Goal: Transaction & Acquisition: Purchase product/service

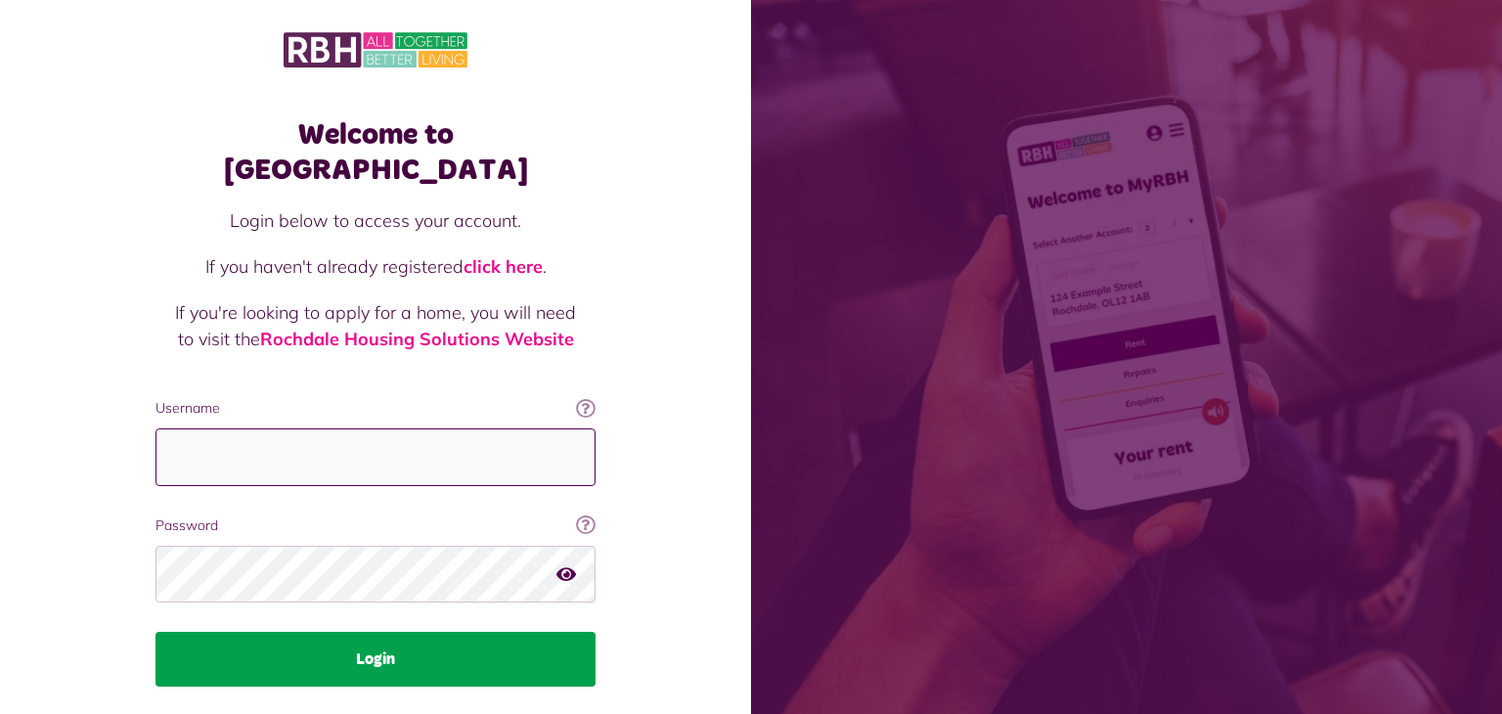
type input "**********"
click at [402, 632] on button "Login" at bounding box center [375, 659] width 440 height 55
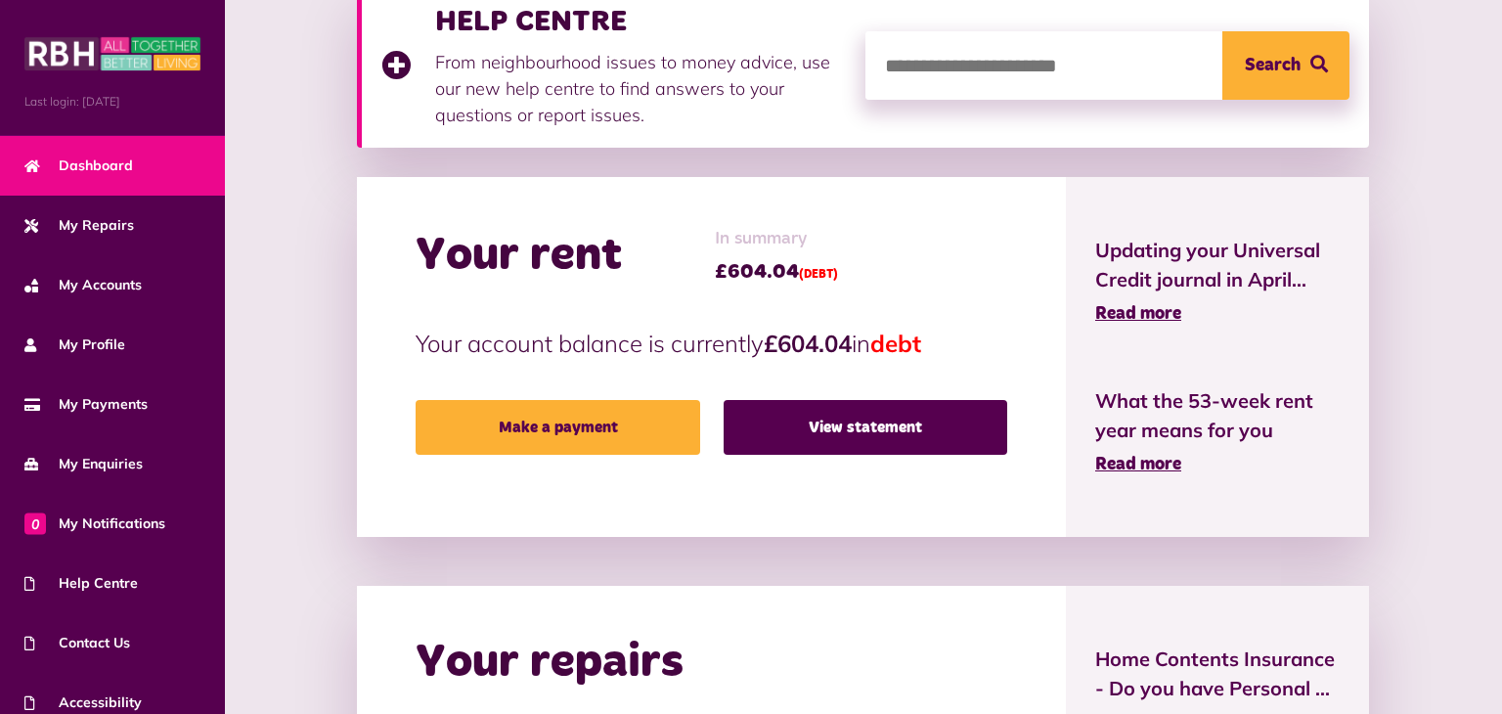
scroll to position [309, 0]
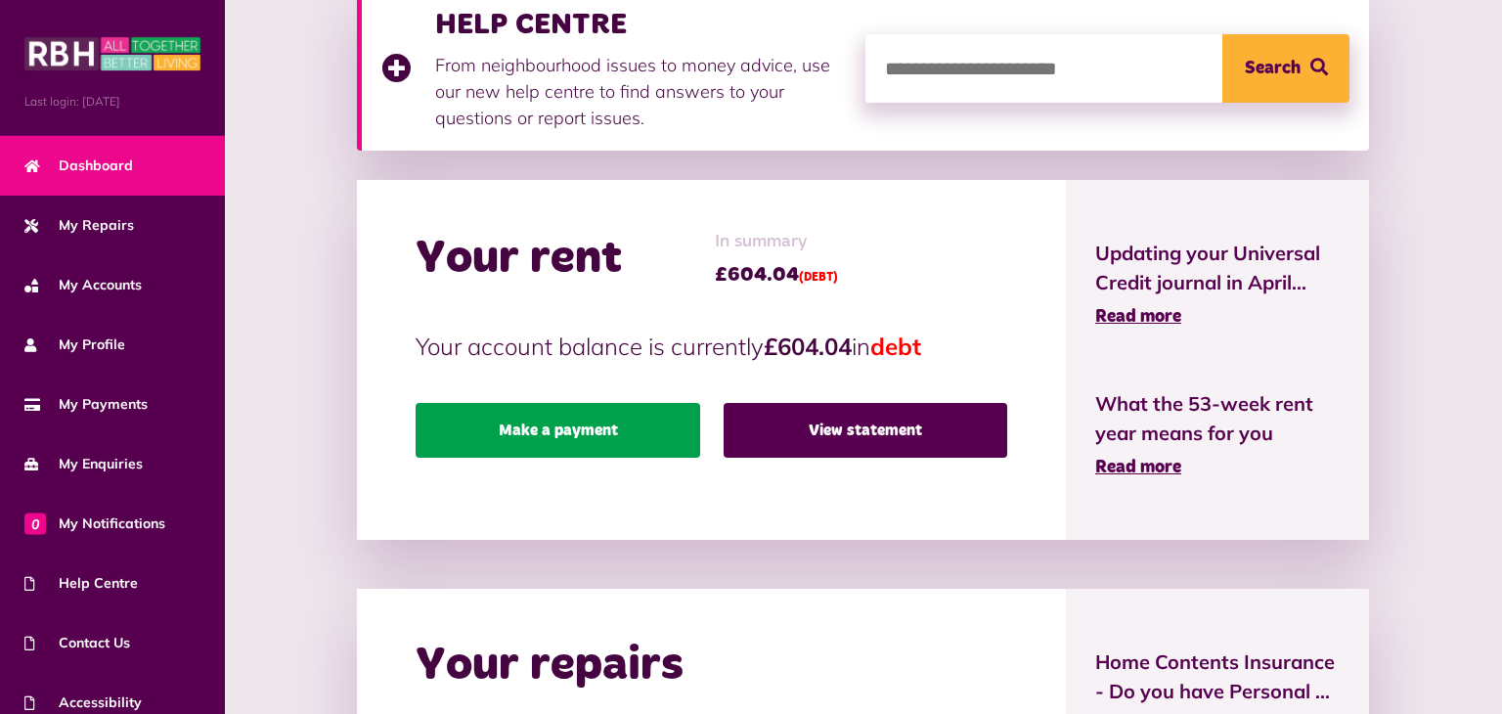
click at [645, 443] on link "Make a payment" at bounding box center [558, 430] width 284 height 55
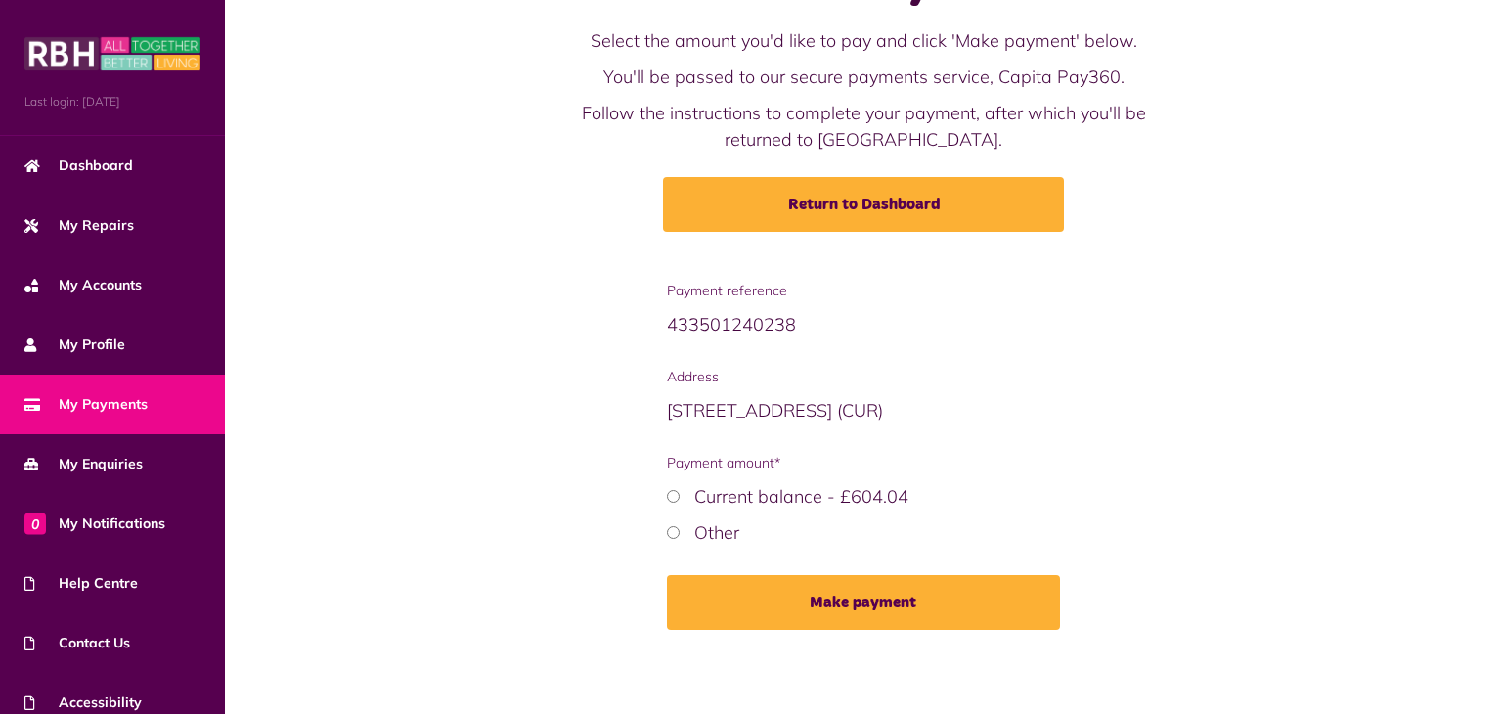
scroll to position [90, 0]
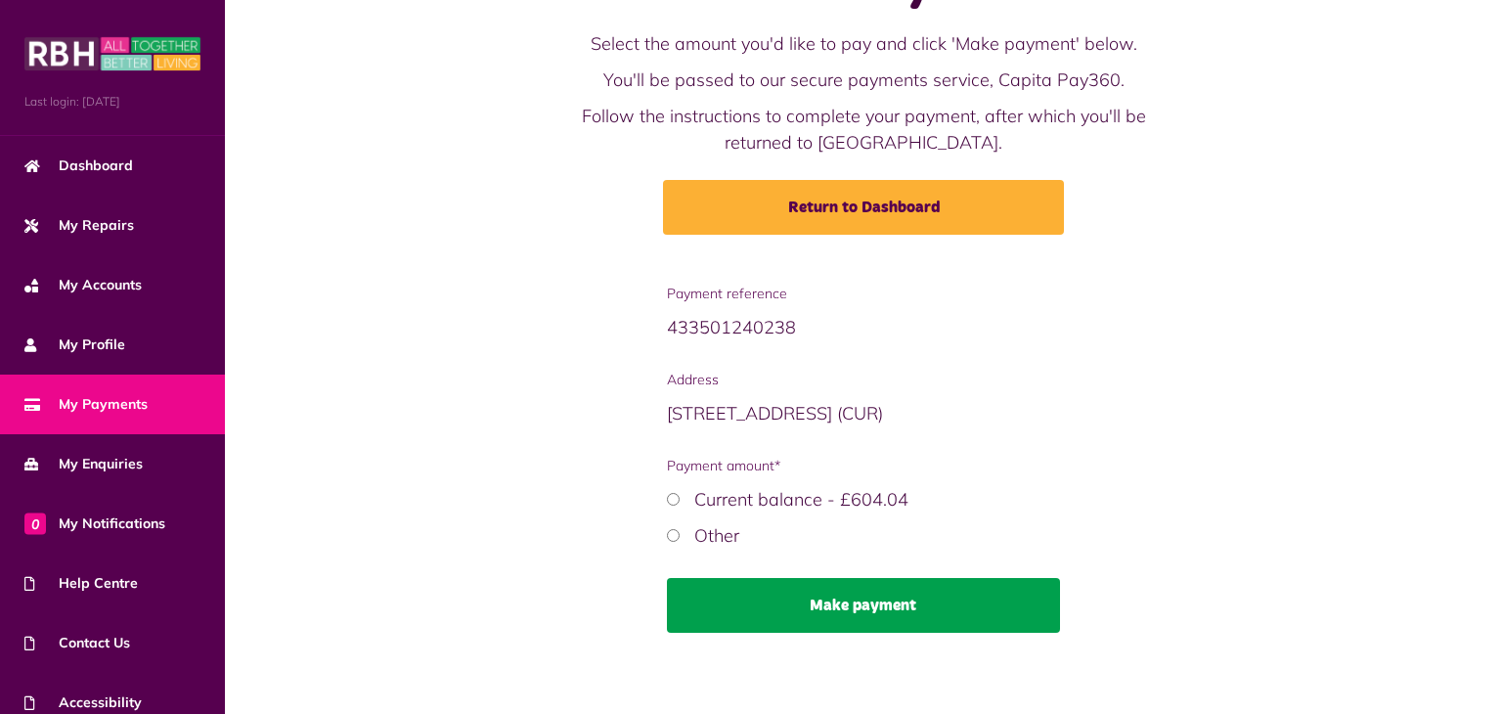
click at [942, 588] on button "Make payment" at bounding box center [863, 605] width 393 height 55
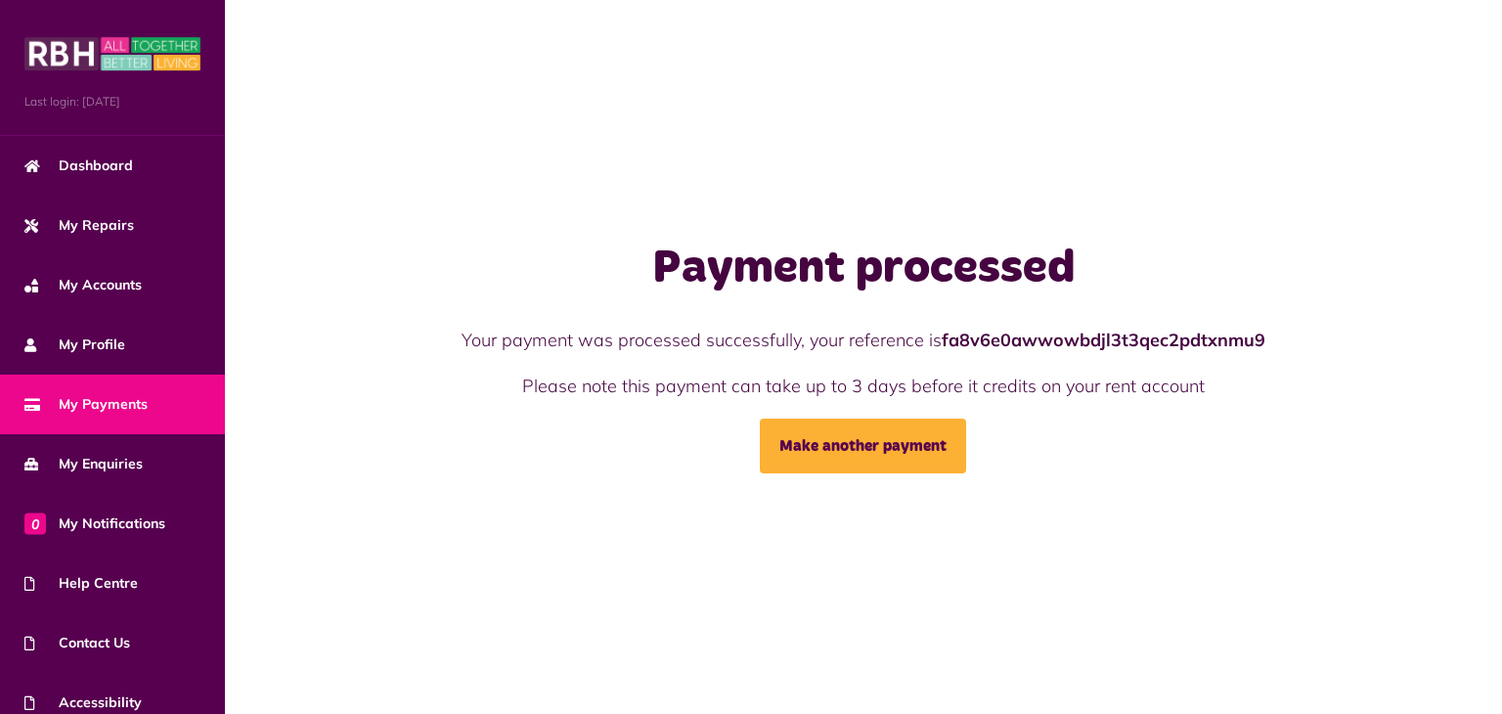
scroll to position [79, 0]
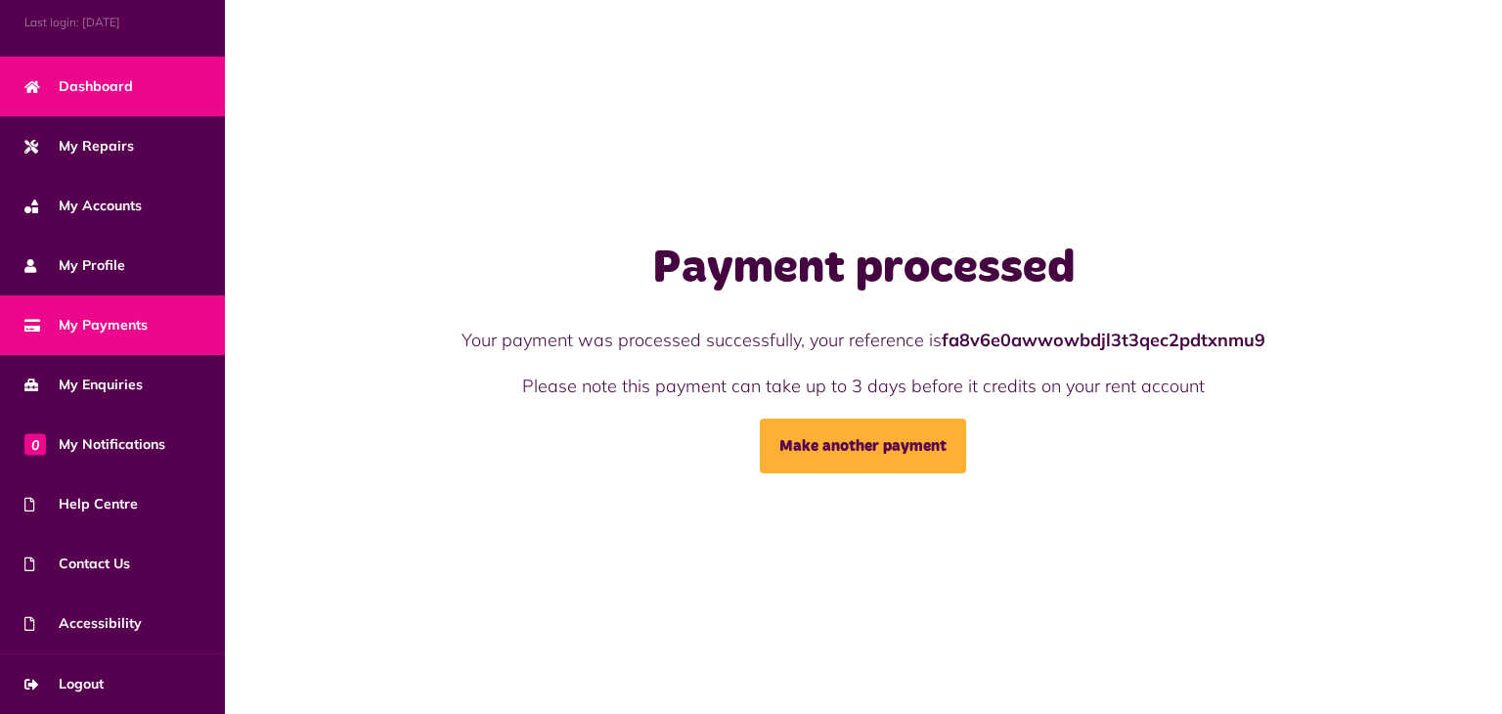
click at [121, 86] on span "Dashboard" at bounding box center [78, 86] width 109 height 21
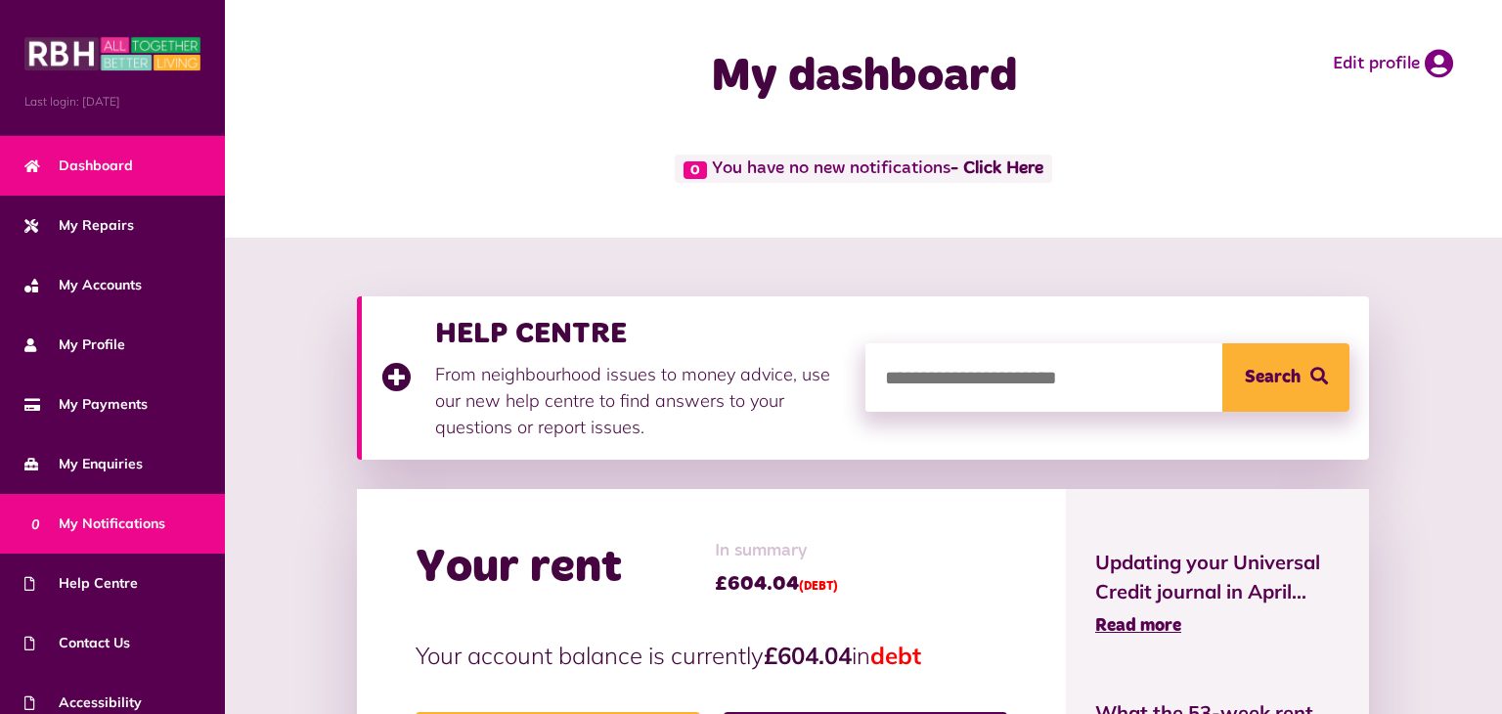
scroll to position [79, 0]
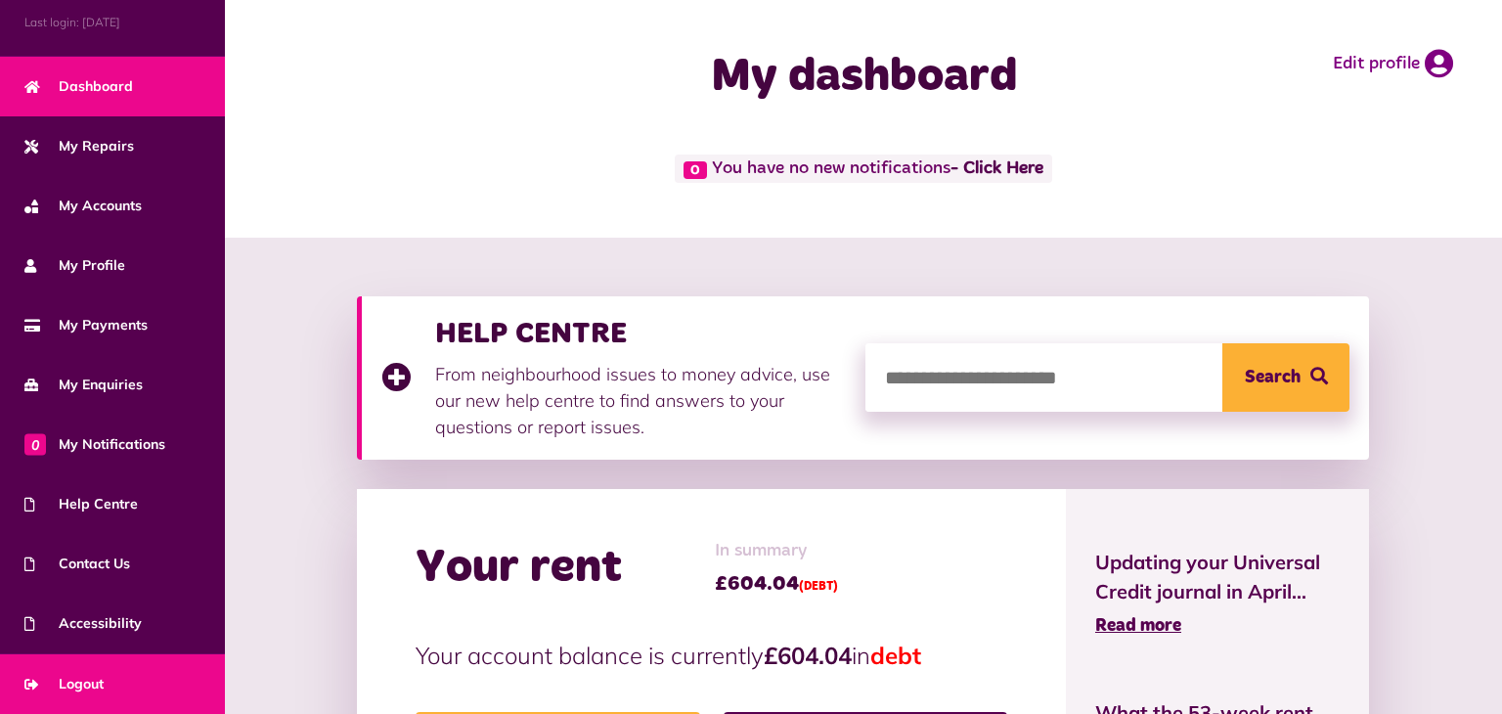
click at [101, 662] on link "Logout" at bounding box center [112, 684] width 225 height 60
